Goal: Transaction & Acquisition: Purchase product/service

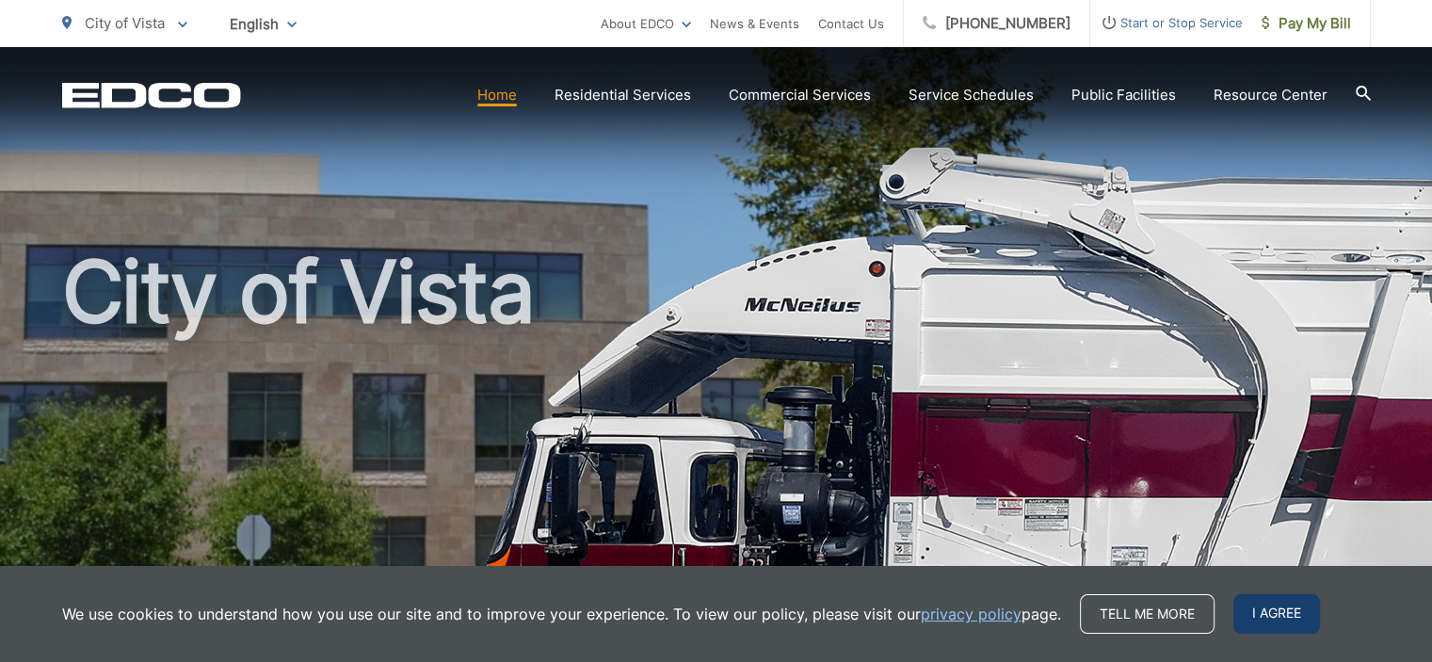
click at [1281, 613] on span "I agree" at bounding box center [1277, 614] width 87 height 40
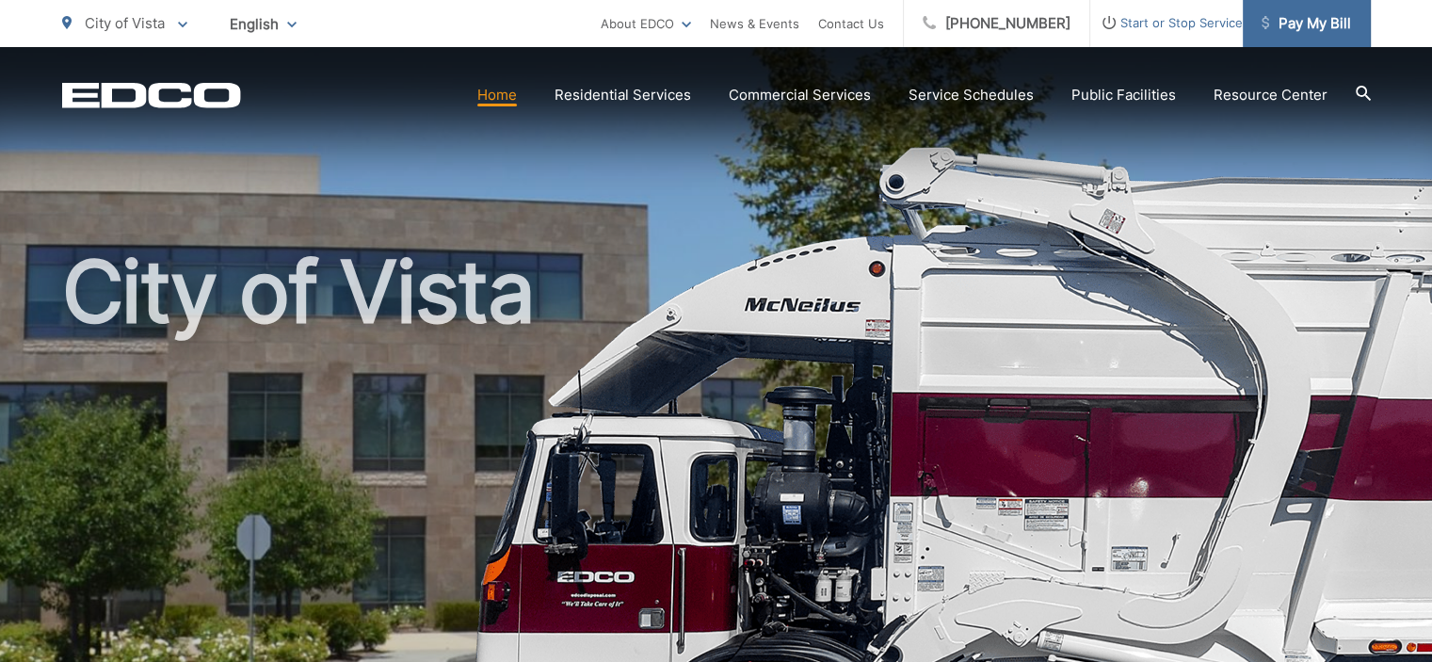
click at [1330, 19] on span "Pay My Bill" at bounding box center [1306, 23] width 89 height 23
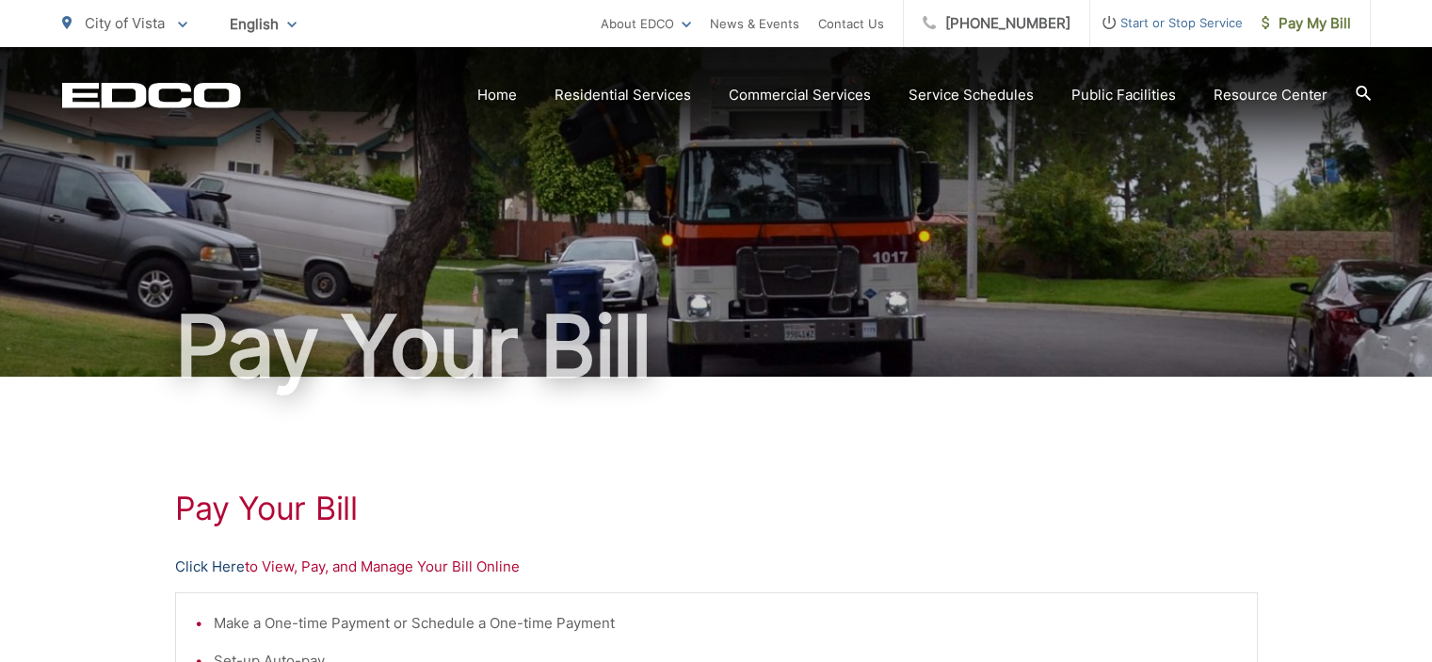
click at [210, 562] on link "Click Here" at bounding box center [210, 567] width 70 height 23
click at [195, 565] on link "Click Here" at bounding box center [210, 567] width 70 height 23
